Goal: Check status: Check status

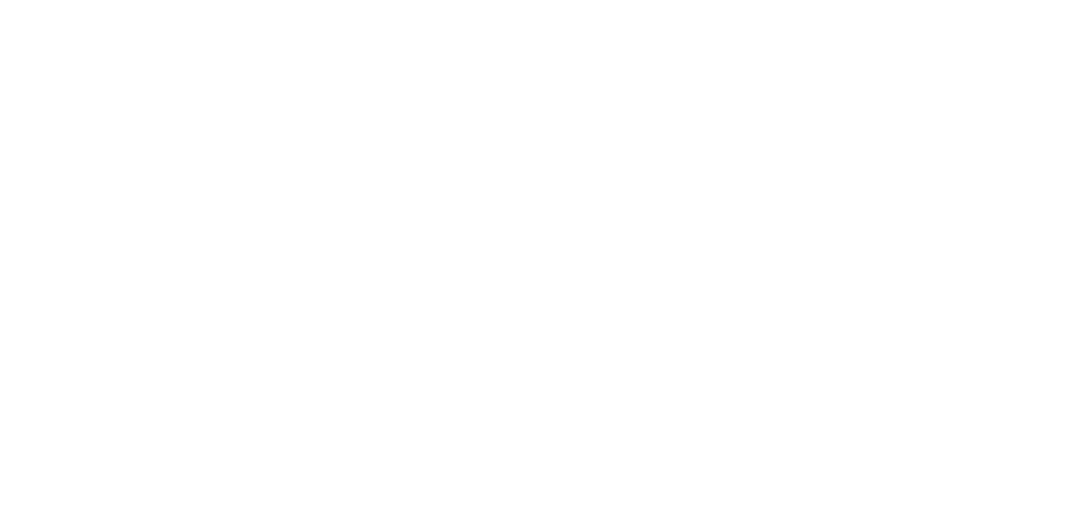
select select
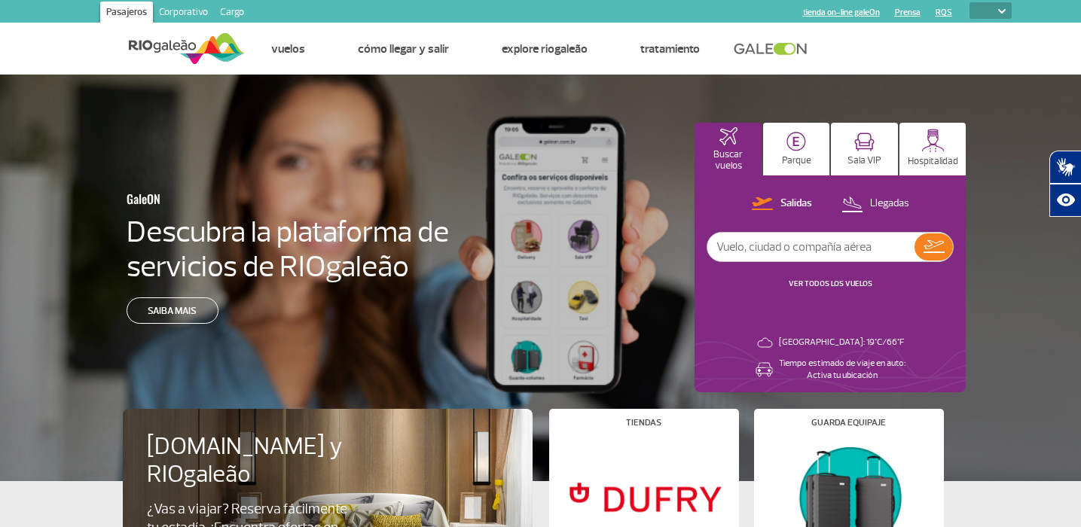
click at [770, 249] on input "text" at bounding box center [810, 247] width 207 height 29
type input "iberia"
click at [941, 249] on img at bounding box center [933, 246] width 21 height 13
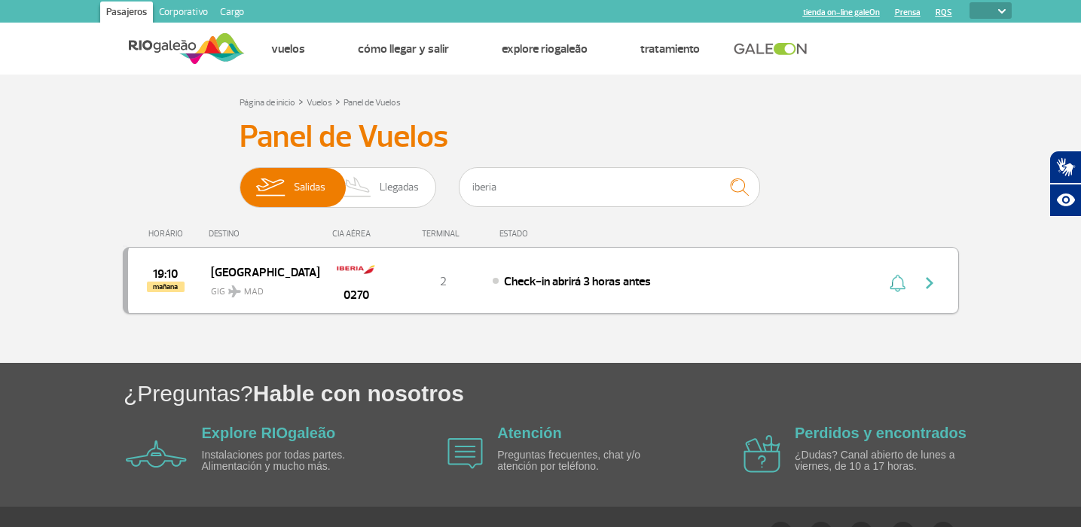
click at [922, 282] on img "button" at bounding box center [929, 283] width 18 height 18
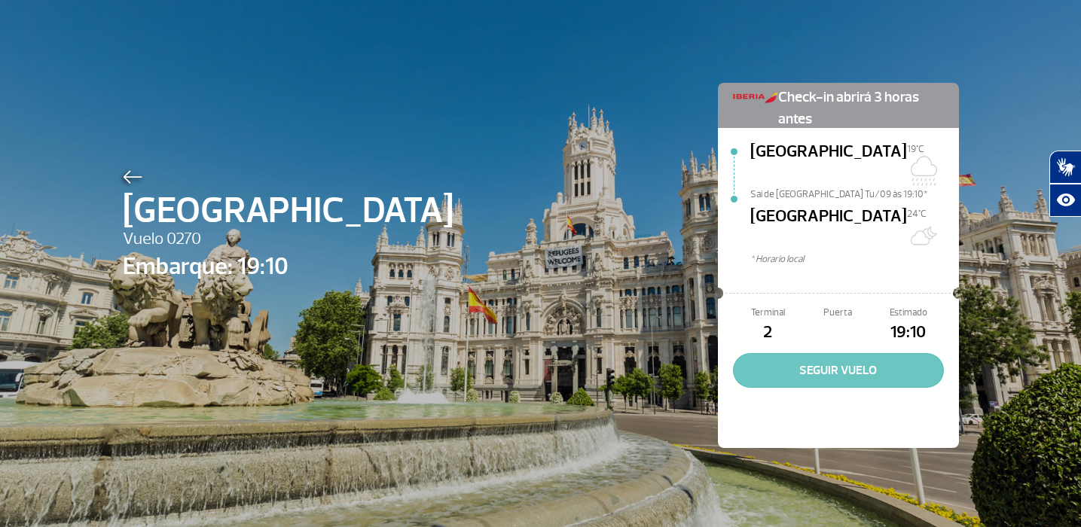
click at [829, 353] on button "SEGUIR VUELO" at bounding box center [838, 370] width 211 height 35
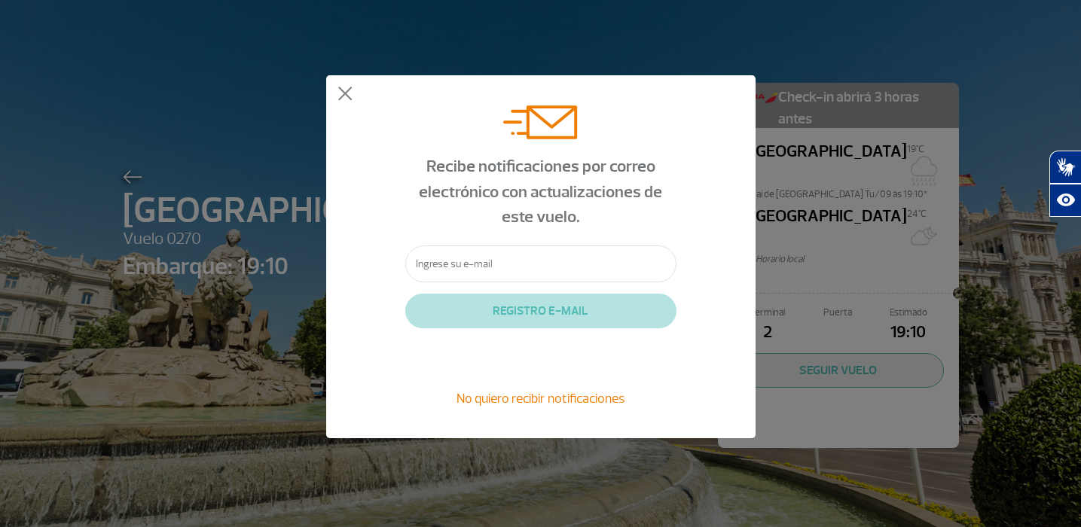
click at [502, 268] on input "text" at bounding box center [540, 264] width 271 height 37
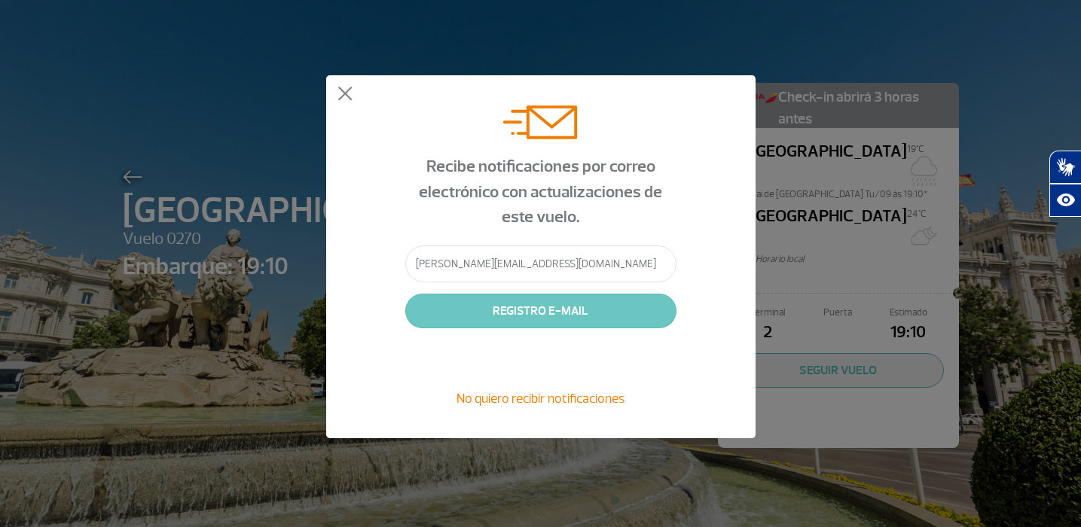
type input "[PERSON_NAME][EMAIL_ADDRESS][DOMAIN_NAME]"
click at [530, 309] on button "REGISTRO E-MAIL" at bounding box center [540, 311] width 271 height 35
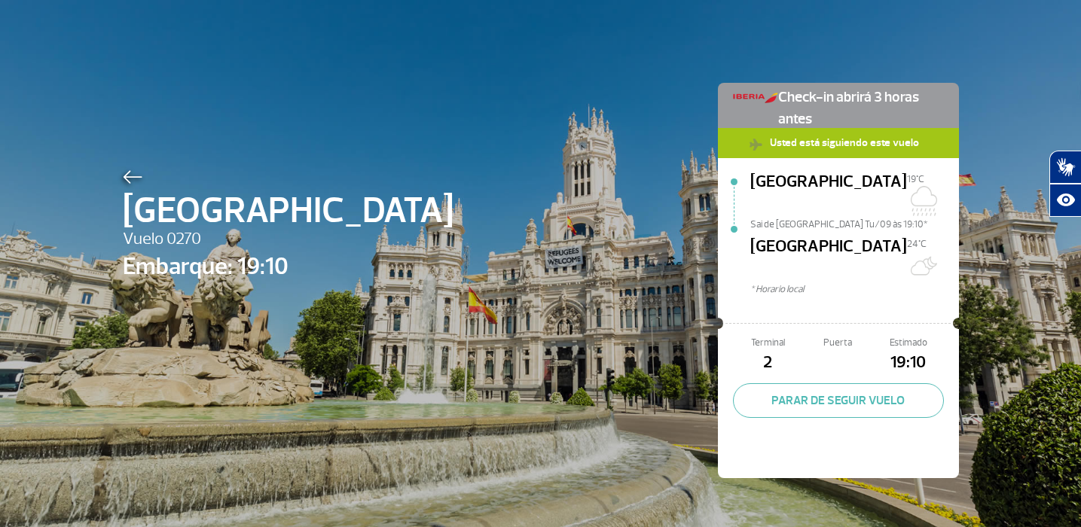
click at [603, 204] on div "Madrid Vuelo 0270 Embarque: 19:10 Check-in abrirá 3 horas antes Usted está sigu…" at bounding box center [540, 258] width 859 height 516
click at [847, 383] on button "PARAR DE SEGUIR VUELO" at bounding box center [838, 400] width 211 height 35
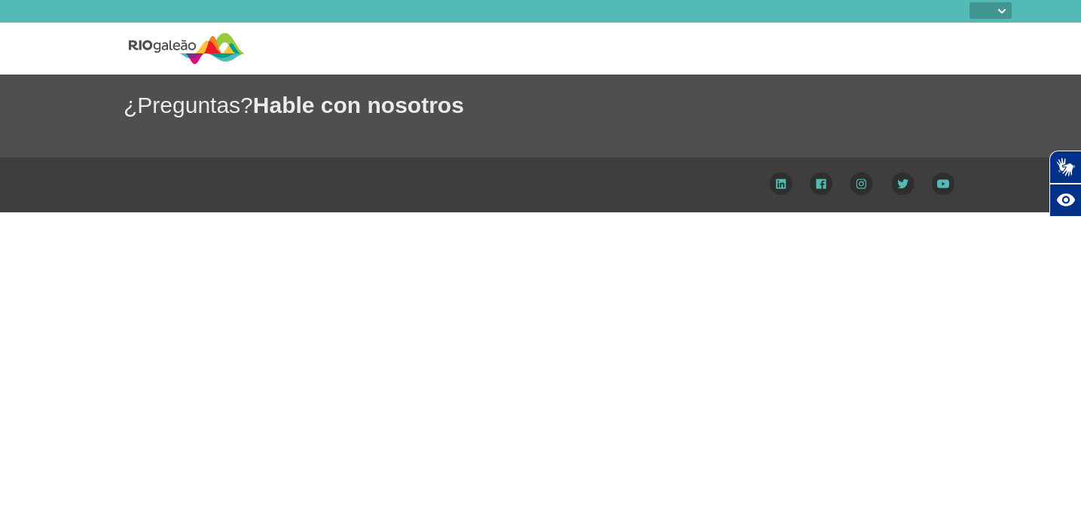
select select
